Goal: Task Accomplishment & Management: Complete application form

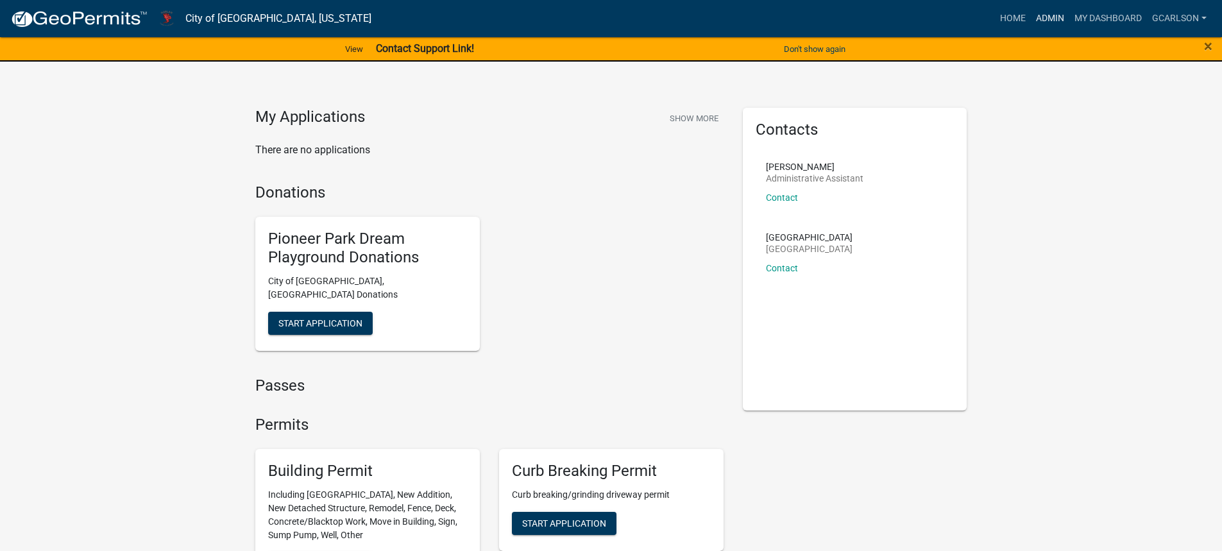
click at [1040, 17] on link "Admin" at bounding box center [1050, 18] width 38 height 24
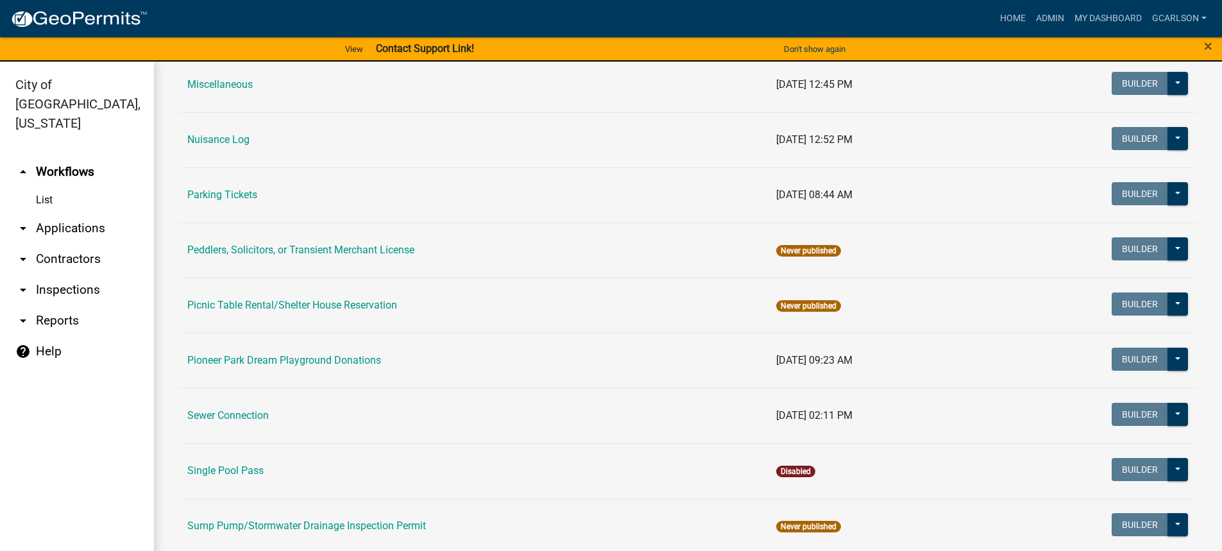
scroll to position [706, 0]
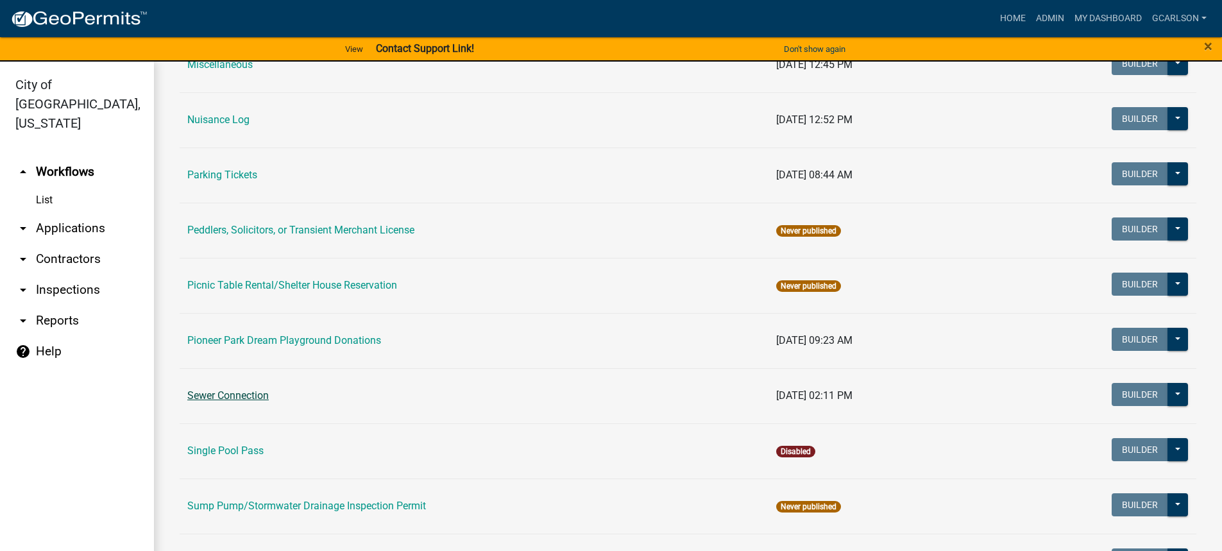
click at [219, 399] on link "Sewer Connection" at bounding box center [227, 395] width 81 height 12
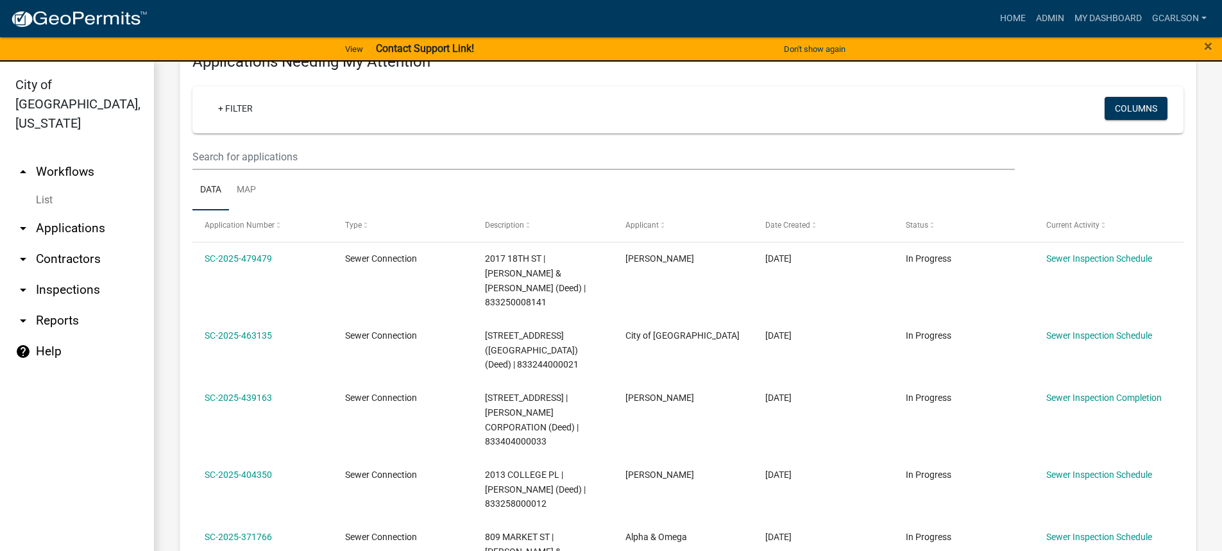
scroll to position [192, 0]
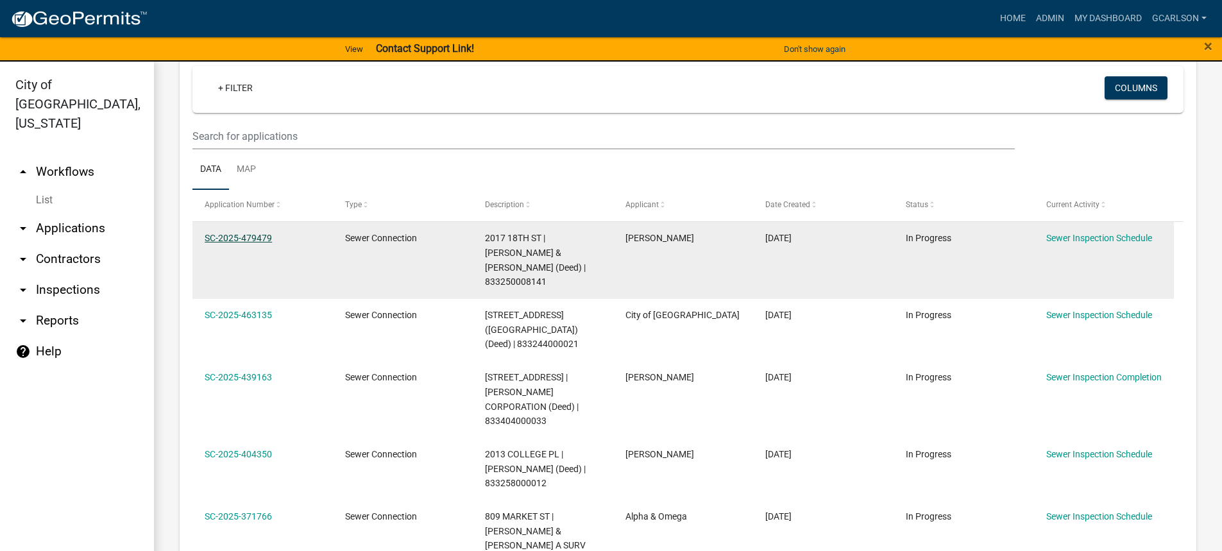
click at [265, 235] on link "SC-2025-479479" at bounding box center [238, 238] width 67 height 10
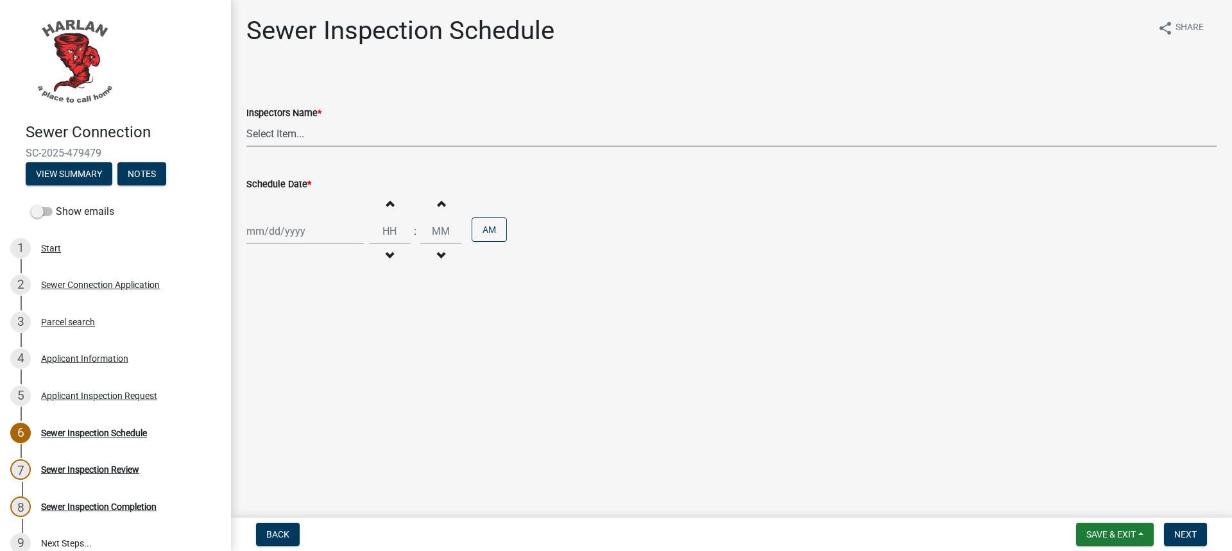
click at [280, 133] on select "Select Item... [PERSON_NAME] ([PERSON_NAME]) [PERSON_NAME] ([PERSON_NAME]) [PER…" at bounding box center [731, 134] width 970 height 26
select select "4d687462-b2d6-4c25-b9b1-7d442cf21ea8"
click at [246, 121] on select "Select Item... [PERSON_NAME] ([PERSON_NAME]) [PERSON_NAME] ([PERSON_NAME]) [PER…" at bounding box center [731, 134] width 970 height 26
click at [284, 239] on div at bounding box center [304, 231] width 117 height 26
select select "9"
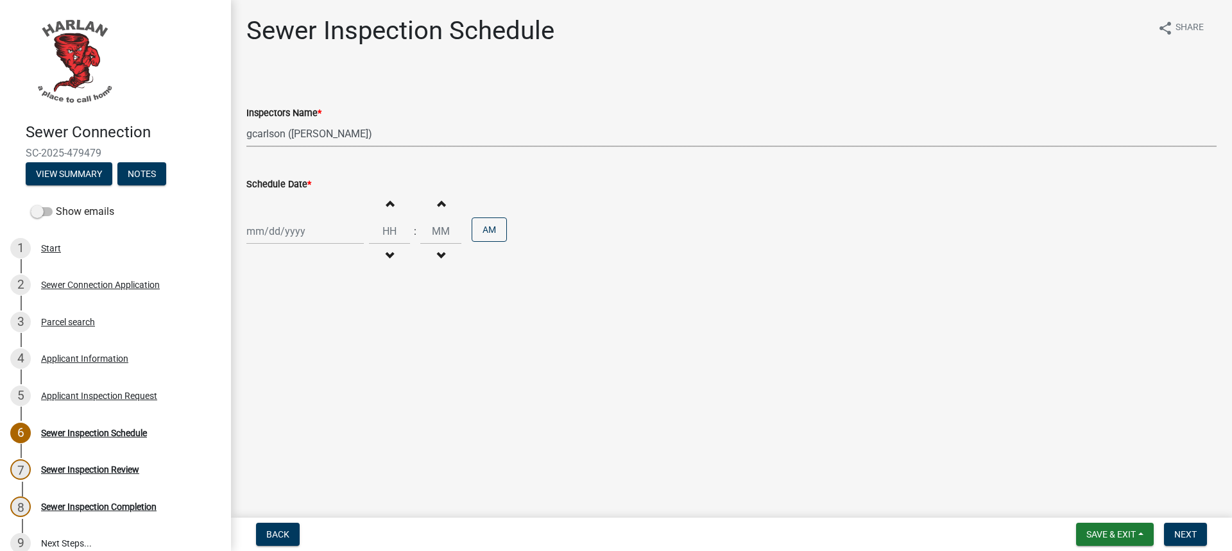
select select "2025"
click at [274, 334] on div "16" at bounding box center [279, 340] width 21 height 21
type input "[DATE]"
click at [286, 232] on div "[DATE]" at bounding box center [304, 231] width 117 height 26
select select "9"
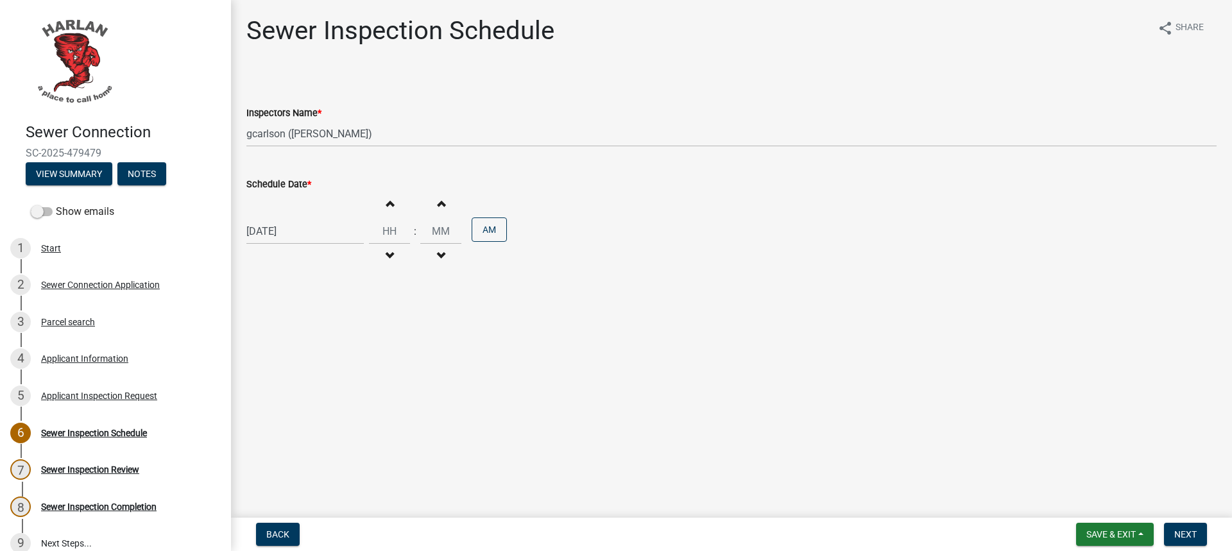
select select "2025"
click at [302, 340] on div "17" at bounding box center [300, 340] width 21 height 21
type input "[DATE]"
click at [391, 230] on input "Hours" at bounding box center [389, 231] width 41 height 26
type input "01"
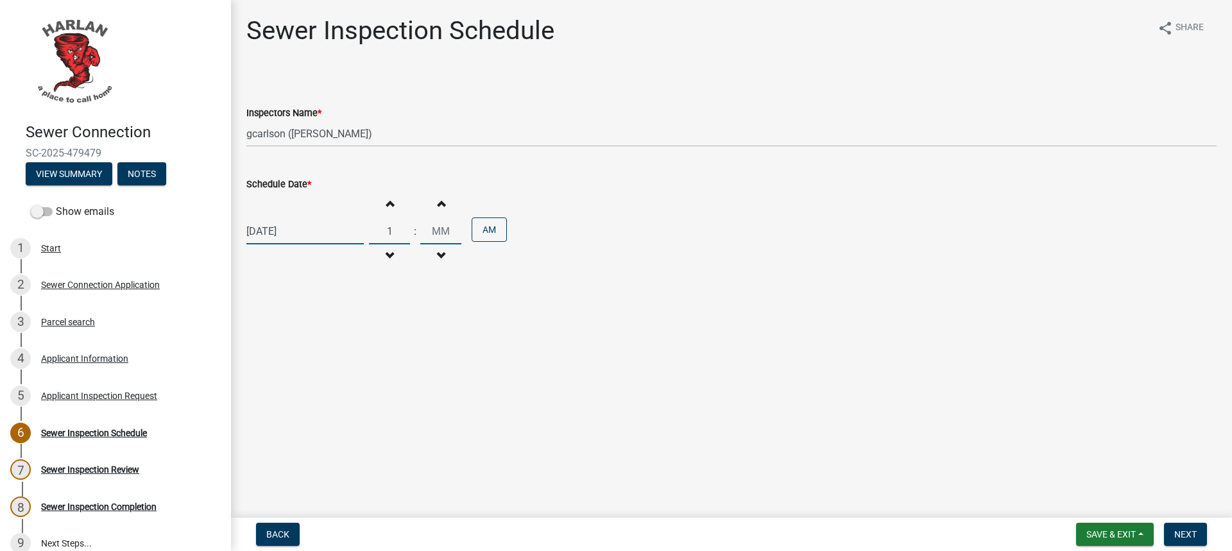
type input "00"
click at [436, 233] on input "00" at bounding box center [440, 231] width 41 height 26
click at [476, 230] on button "AM" at bounding box center [489, 230] width 35 height 24
click at [1116, 534] on span "Save & Exit" at bounding box center [1110, 534] width 49 height 10
click at [1109, 504] on button "Save & Exit" at bounding box center [1102, 501] width 103 height 31
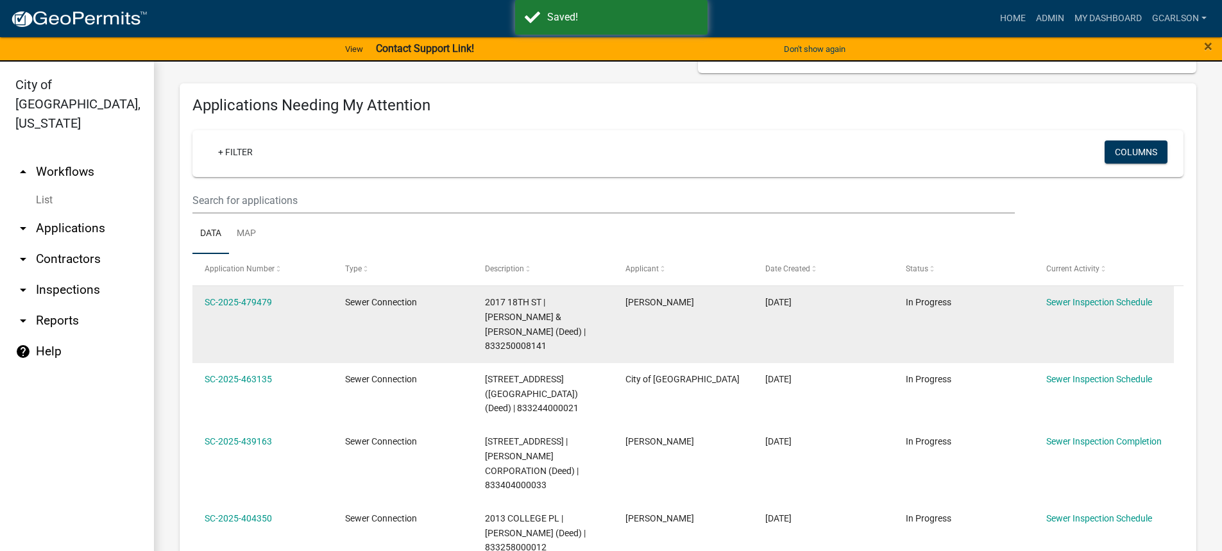
scroll to position [192, 0]
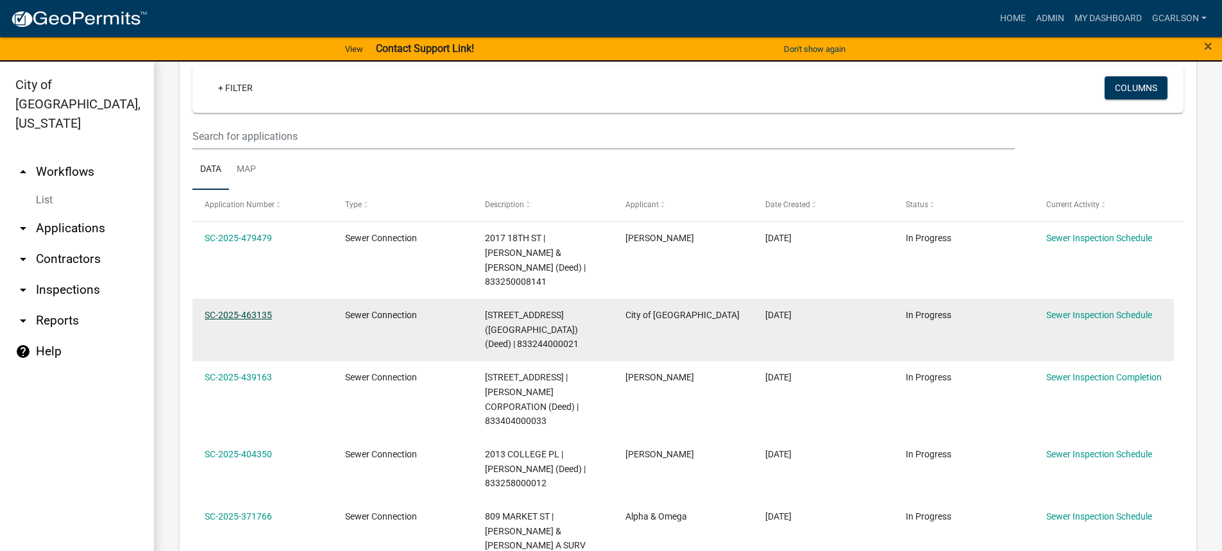
click at [235, 310] on link "SC-2025-463135" at bounding box center [238, 315] width 67 height 10
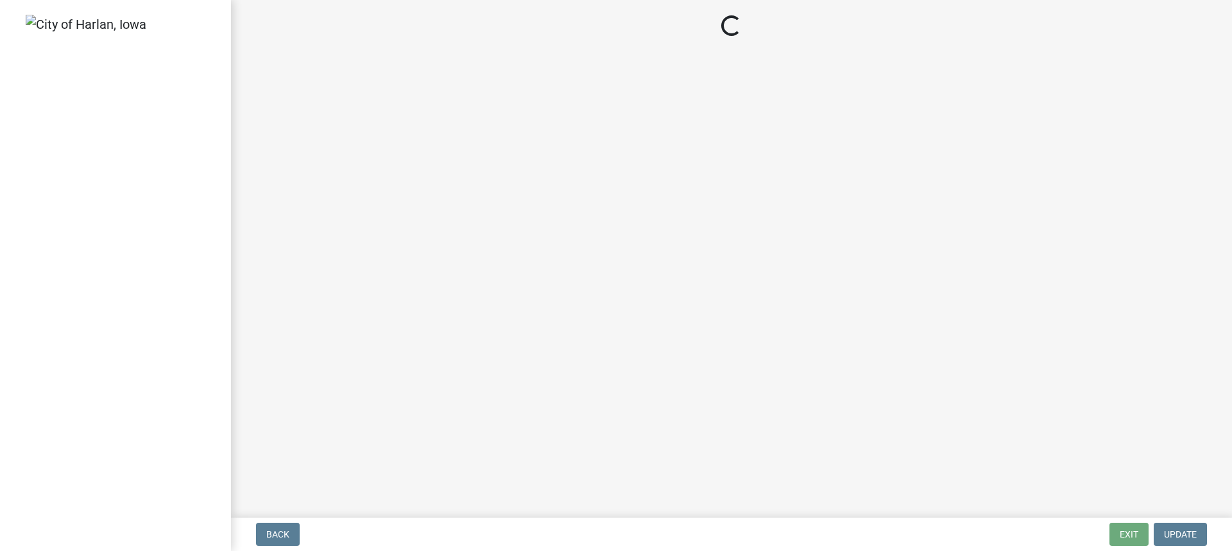
select select "4d687462-b2d6-4c25-b9b1-7d442cf21ea8"
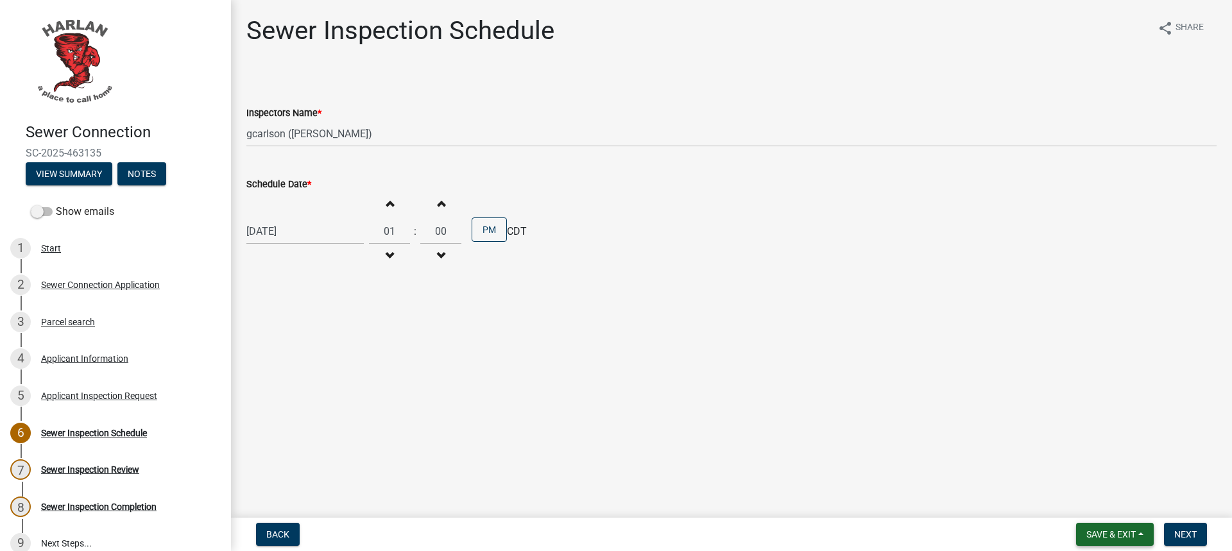
click at [1119, 538] on span "Save & Exit" at bounding box center [1110, 534] width 49 height 10
click at [1108, 499] on button "Save & Exit" at bounding box center [1102, 501] width 103 height 31
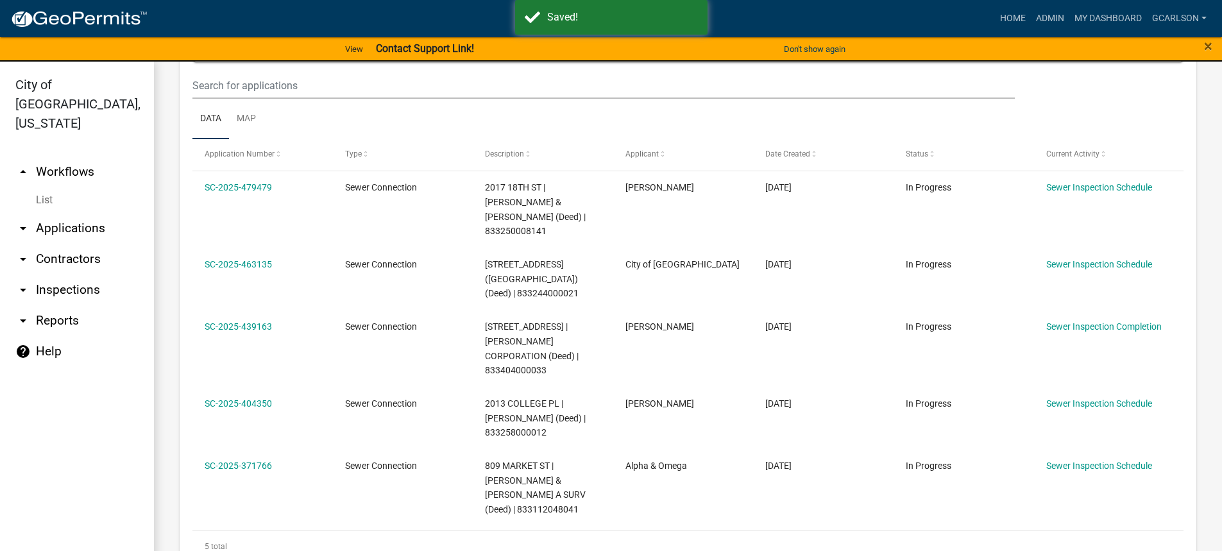
scroll to position [257, 0]
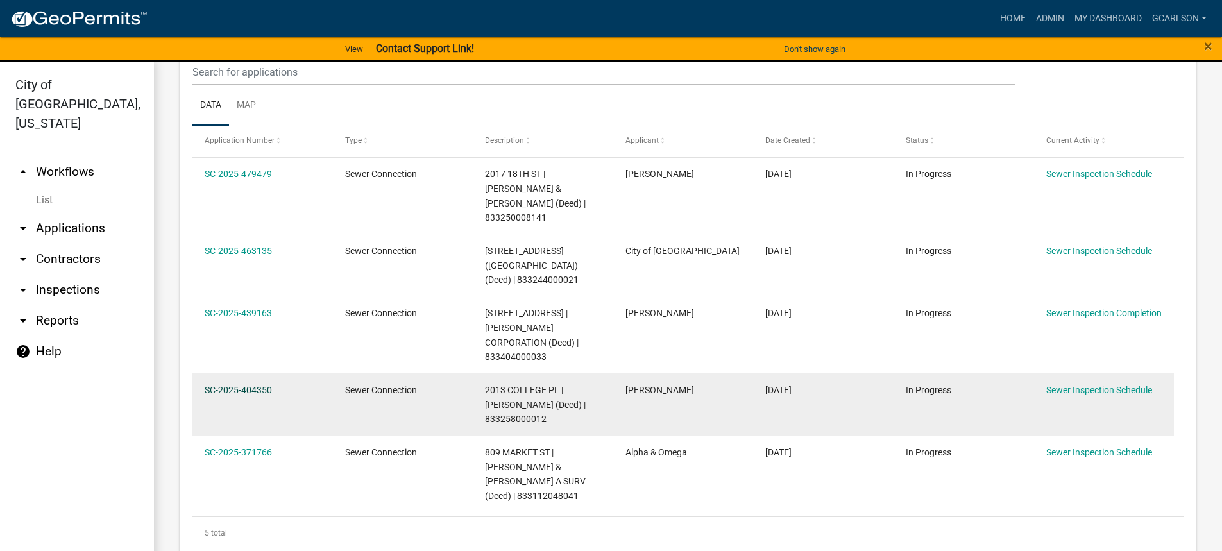
click at [262, 385] on link "SC-2025-404350" at bounding box center [238, 390] width 67 height 10
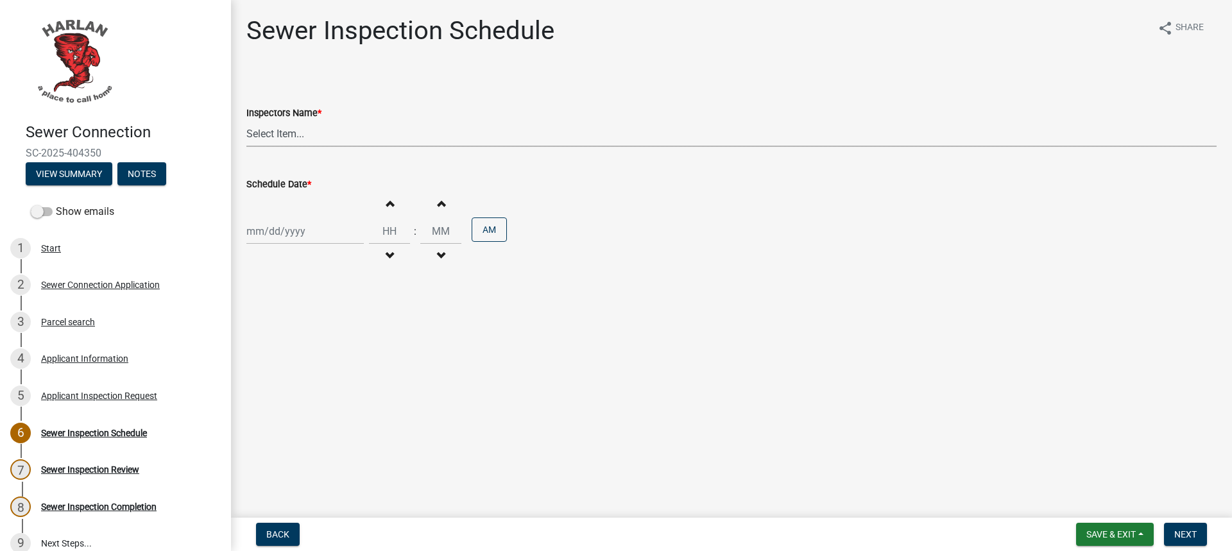
click at [296, 133] on select "Select Item... [PERSON_NAME] ([PERSON_NAME]) [PERSON_NAME] ([PERSON_NAME]) [PER…" at bounding box center [731, 134] width 970 height 26
select select "4d687462-b2d6-4c25-b9b1-7d442cf21ea8"
click at [246, 121] on select "Select Item... [PERSON_NAME] ([PERSON_NAME]) [PERSON_NAME] ([PERSON_NAME]) [PER…" at bounding box center [731, 134] width 970 height 26
select select "9"
select select "2025"
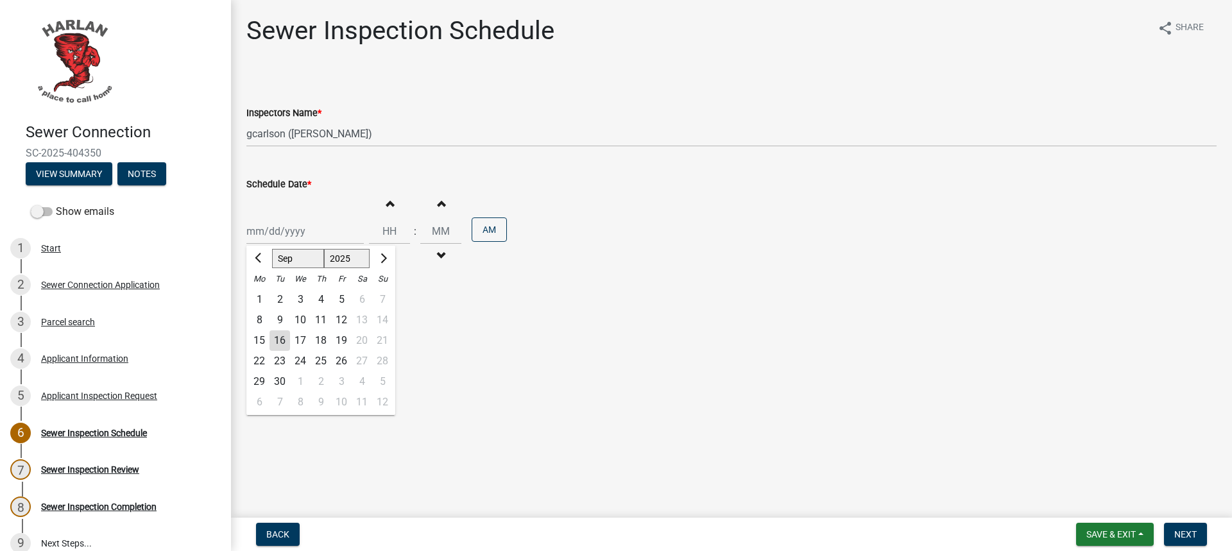
click at [329, 237] on div "[PERSON_NAME] Feb Mar Apr [PERSON_NAME][DATE] Oct Nov [DATE] 1526 1527 1528 152…" at bounding box center [304, 231] width 117 height 26
click at [307, 346] on div "17" at bounding box center [300, 340] width 21 height 21
type input "[DATE]"
click at [394, 235] on input "Hours" at bounding box center [389, 231] width 41 height 26
type input "01"
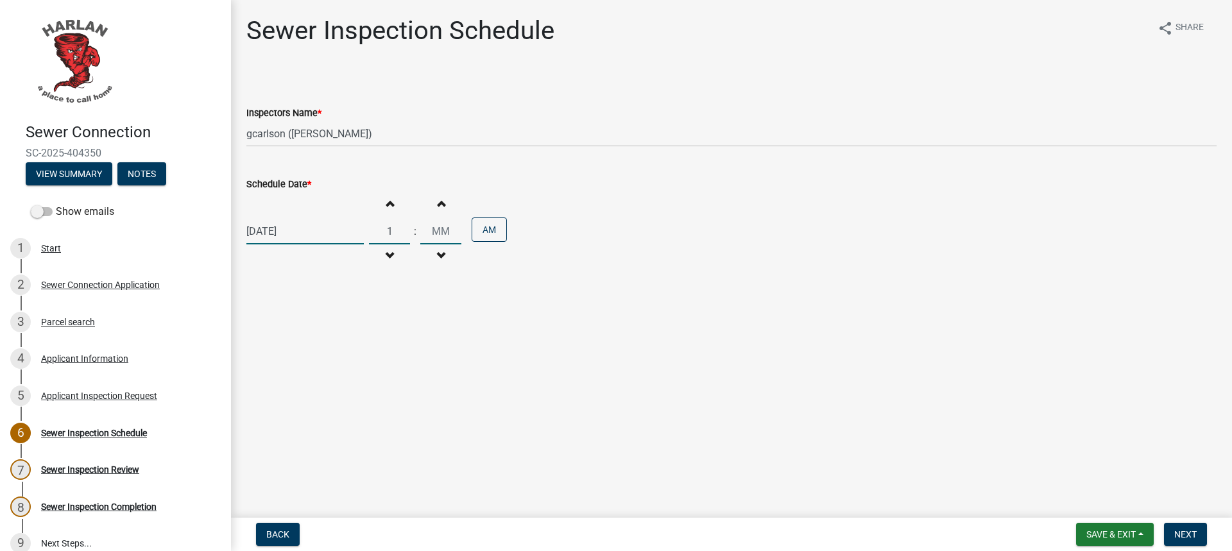
type input "00"
click at [423, 230] on input "00" at bounding box center [440, 231] width 41 height 26
click at [486, 232] on button "AM" at bounding box center [489, 230] width 35 height 24
click at [1108, 534] on span "Save & Exit" at bounding box center [1110, 534] width 49 height 10
click at [1096, 500] on button "Save & Exit" at bounding box center [1102, 501] width 103 height 31
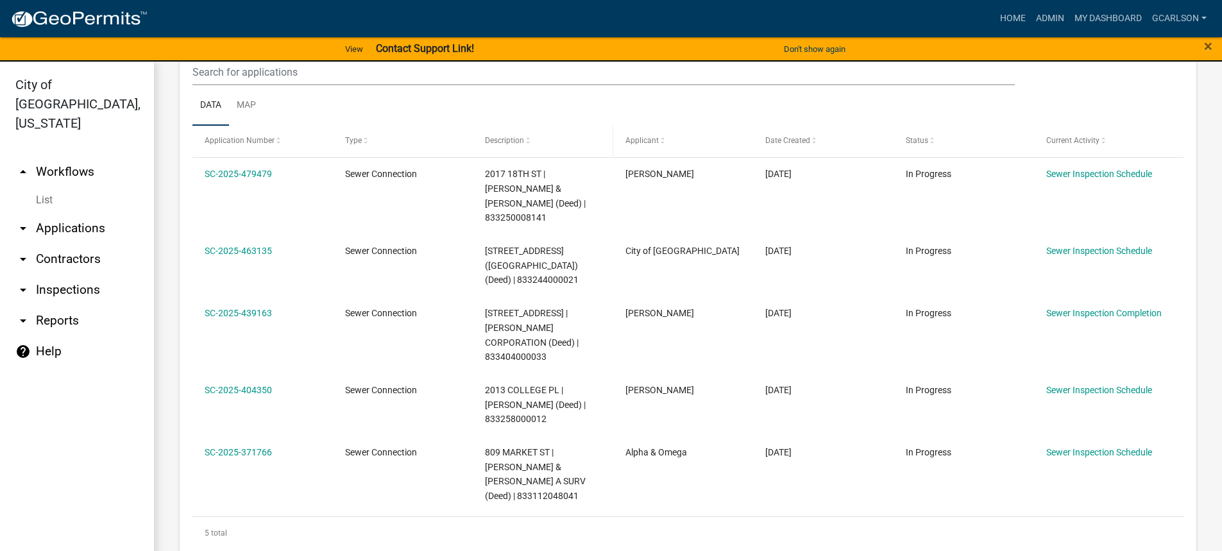
scroll to position [321, 0]
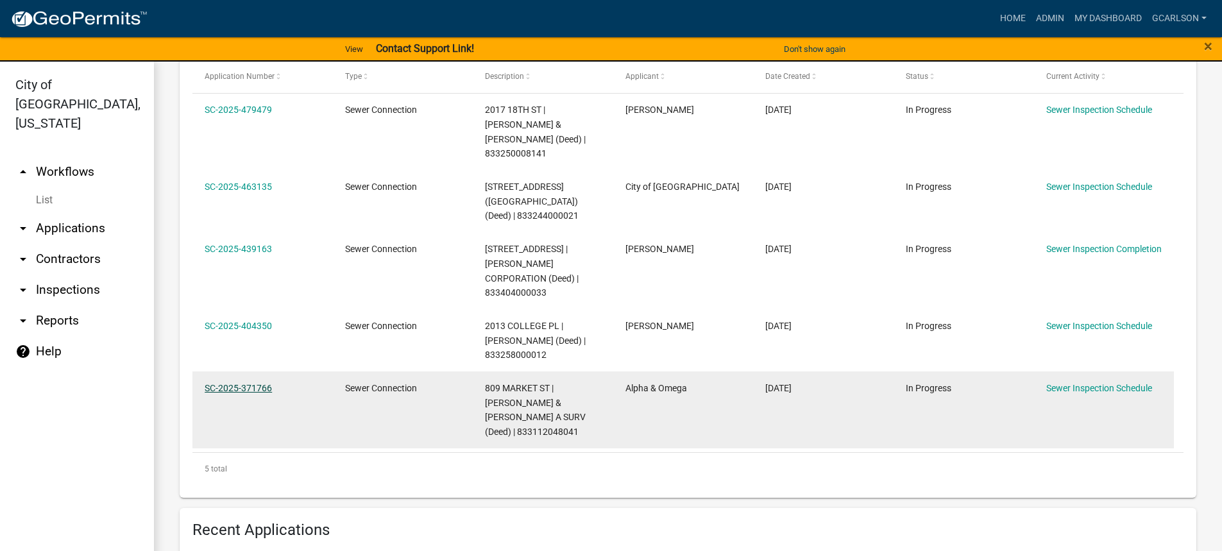
click at [265, 383] on link "SC-2025-371766" at bounding box center [238, 388] width 67 height 10
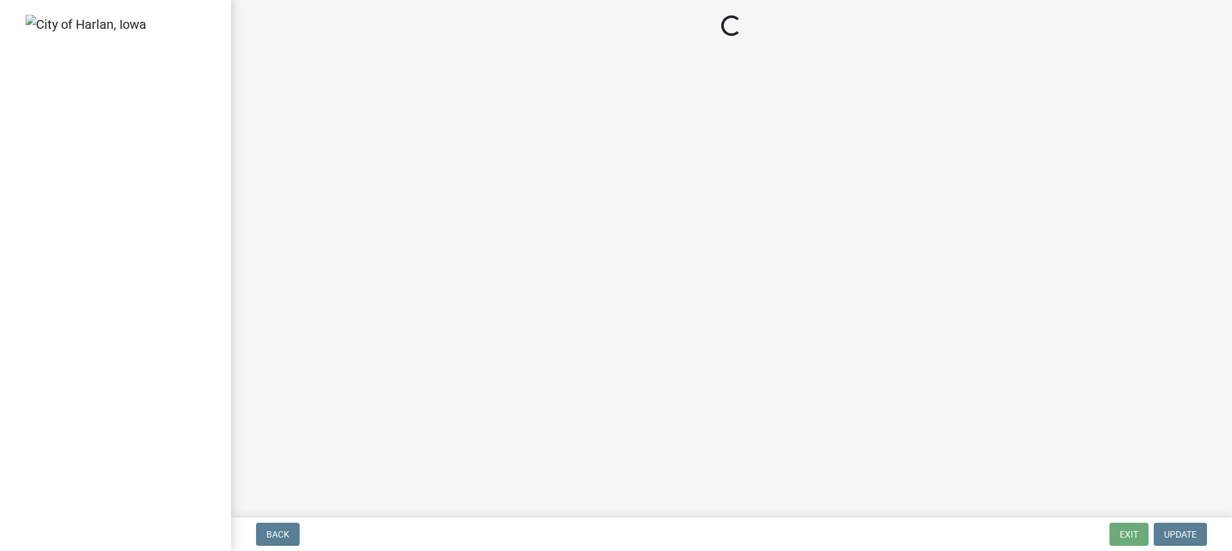
select select "4d687462-b2d6-4c25-b9b1-7d442cf21ea8"
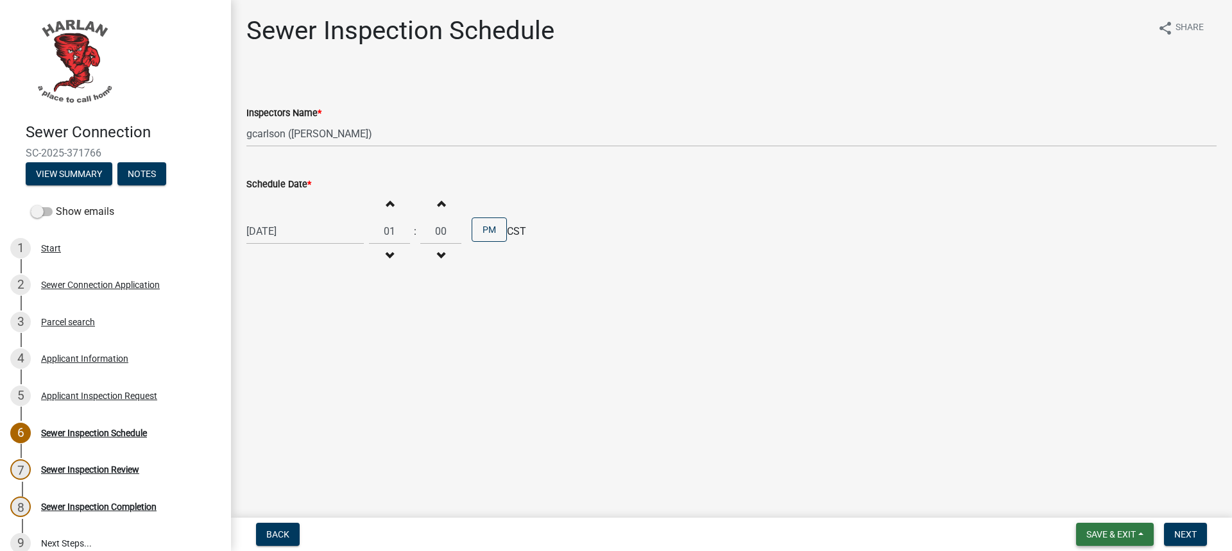
click at [1129, 535] on span "Save & Exit" at bounding box center [1110, 534] width 49 height 10
click at [1104, 499] on button "Save & Exit" at bounding box center [1102, 501] width 103 height 31
